Goal: Task Accomplishment & Management: Manage account settings

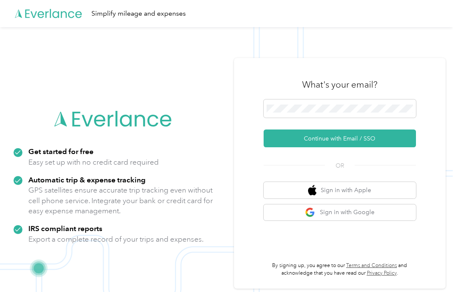
click at [351, 147] on button "Continue with Email / SSO" at bounding box center [339, 138] width 152 height 18
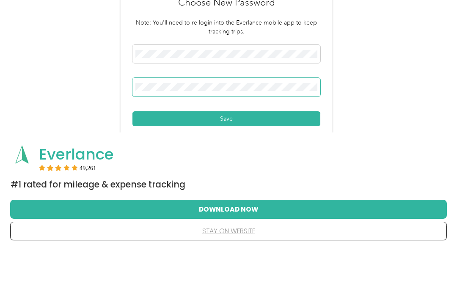
scroll to position [34, 0]
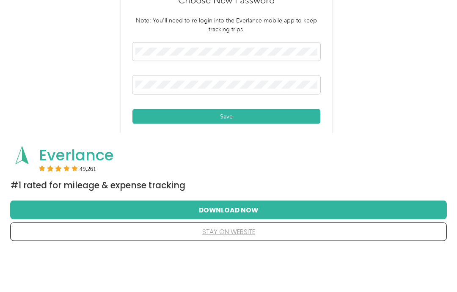
click at [280, 150] on button "Save" at bounding box center [226, 157] width 188 height 15
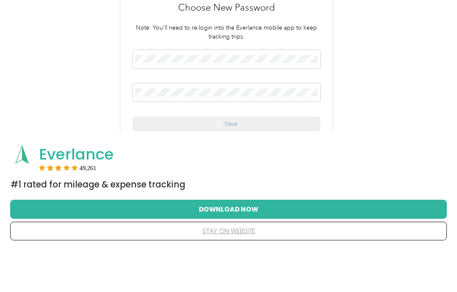
scroll to position [112, 0]
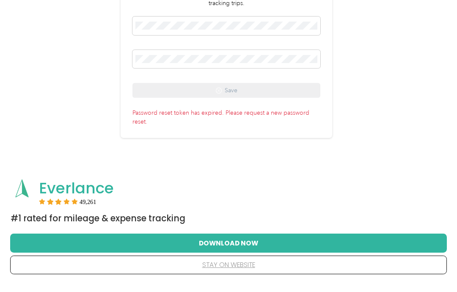
click at [248, 245] on button "Download Now" at bounding box center [228, 251] width 409 height 18
